Goal: Information Seeking & Learning: Understand process/instructions

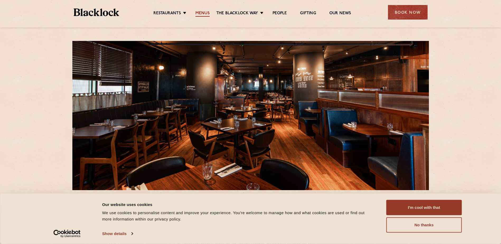
click at [203, 13] on link "Menus" at bounding box center [202, 14] width 14 height 6
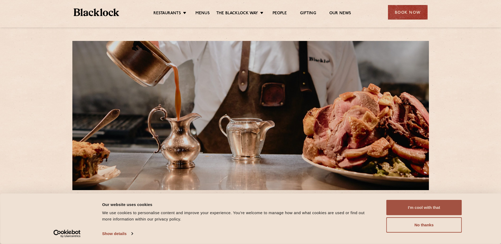
click at [411, 210] on button "I'm cool with that" at bounding box center [424, 207] width 76 height 15
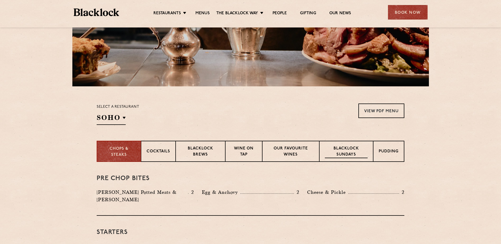
scroll to position [106, 0]
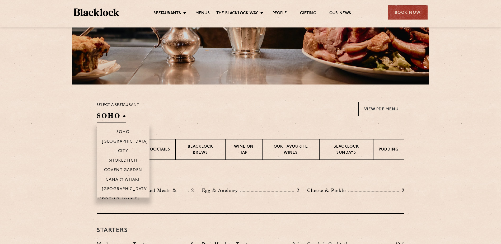
click at [116, 116] on h2 "SOHO" at bounding box center [111, 117] width 29 height 12
click at [125, 177] on li "Canary Wharf" at bounding box center [123, 180] width 53 height 10
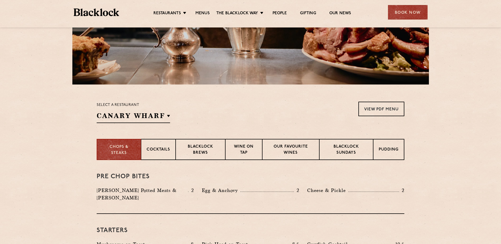
drag, startPoint x: 125, startPoint y: 177, endPoint x: 204, endPoint y: 111, distance: 102.9
click at [204, 111] on div "Select a restaurant [GEOGRAPHIC_DATA] Soho [GEOGRAPHIC_DATA] [GEOGRAPHIC_DATA] …" at bounding box center [251, 112] width 308 height 21
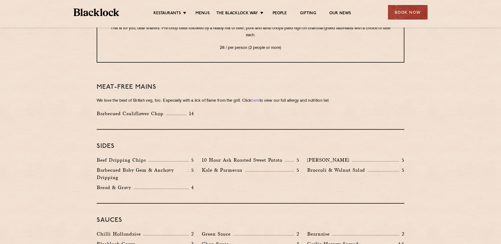
scroll to position [739, 0]
